Goal: Information Seeking & Learning: Learn about a topic

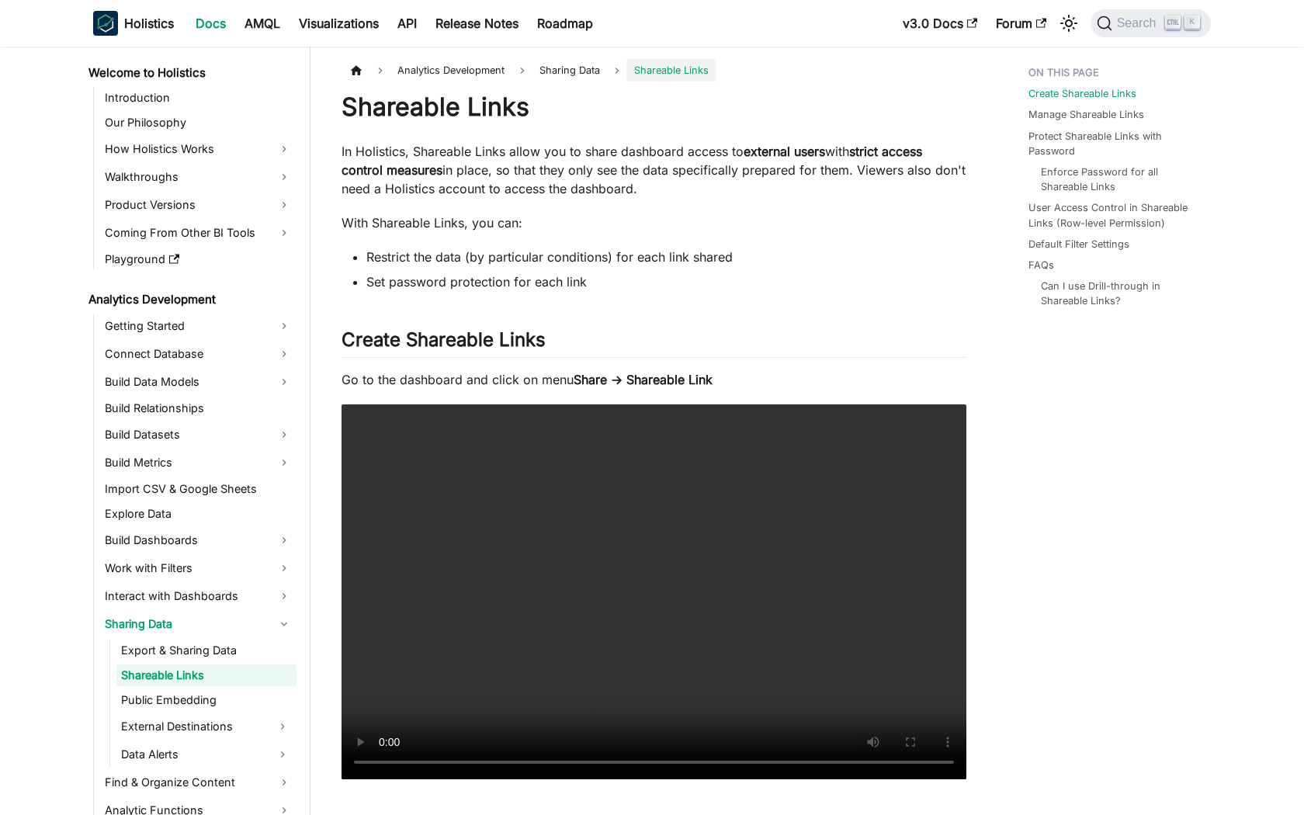
scroll to position [25, 0]
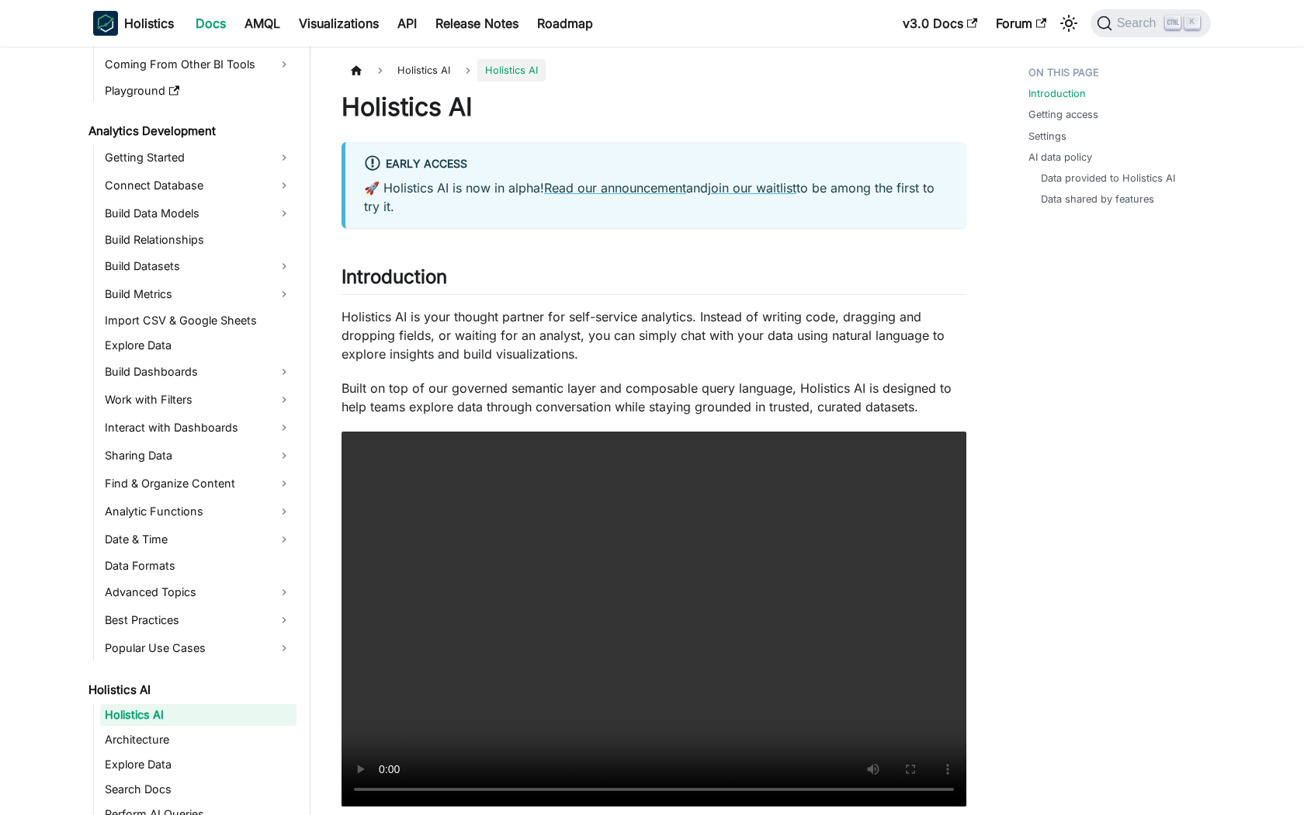
scroll to position [233, 0]
